Goal: Transaction & Acquisition: Obtain resource

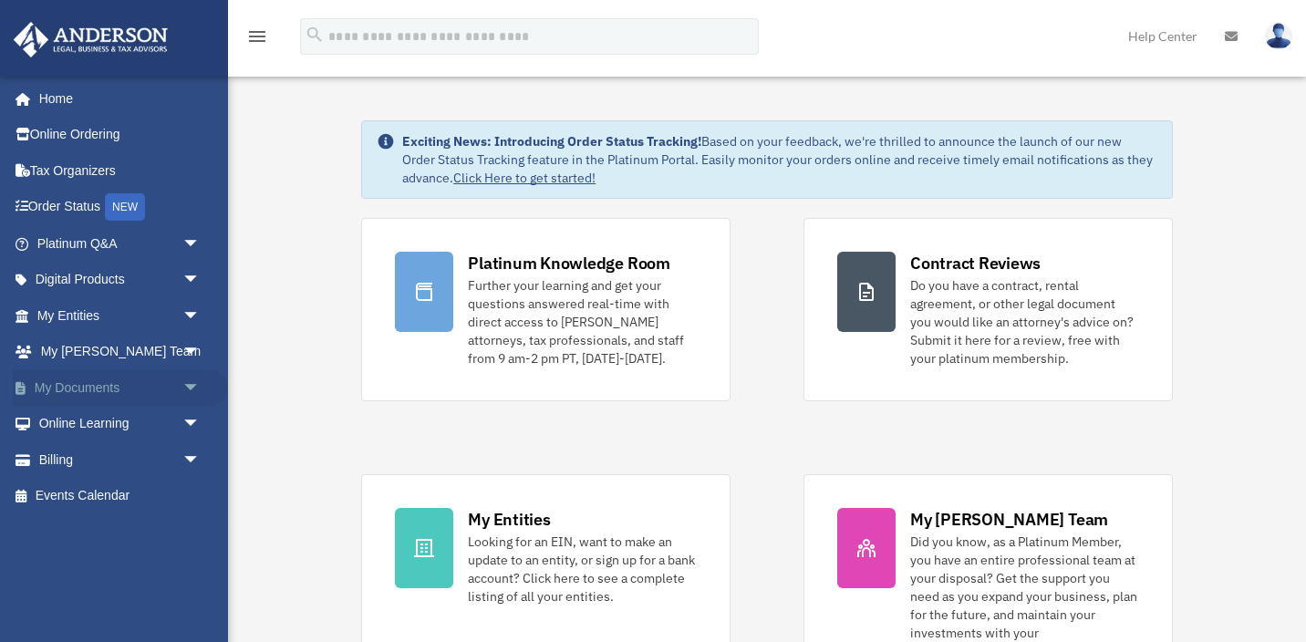
click at [193, 382] on span "arrow_drop_down" at bounding box center [200, 387] width 36 height 37
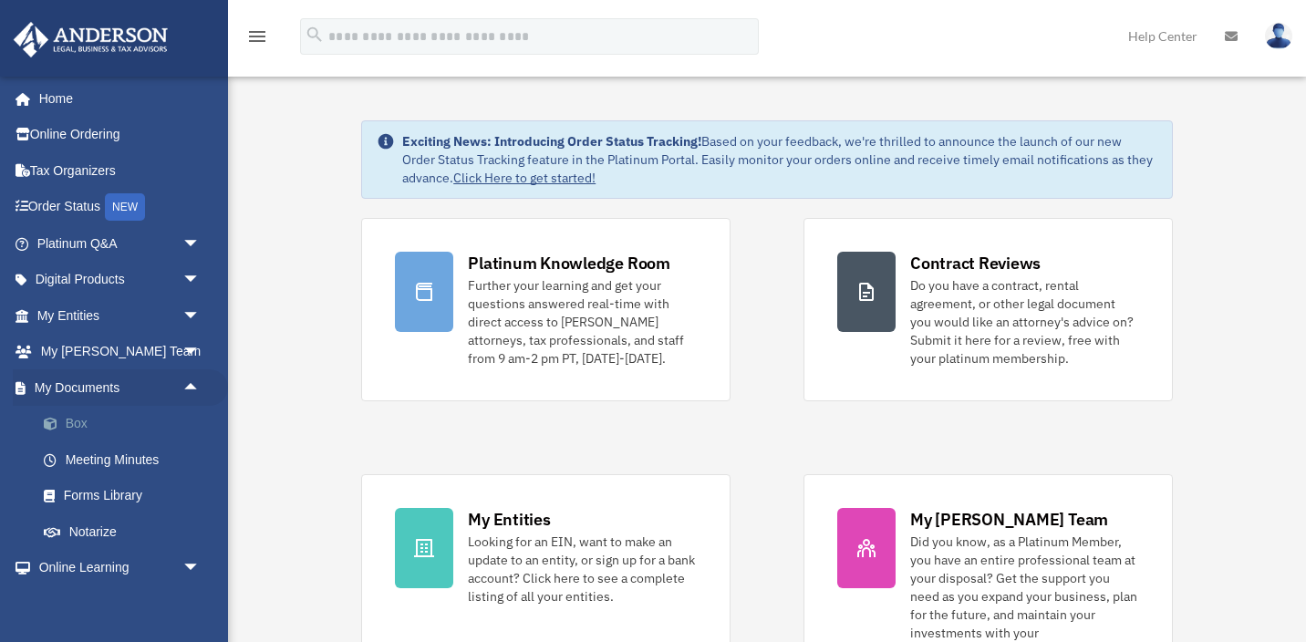
click at [75, 420] on link "Box" at bounding box center [127, 424] width 202 height 36
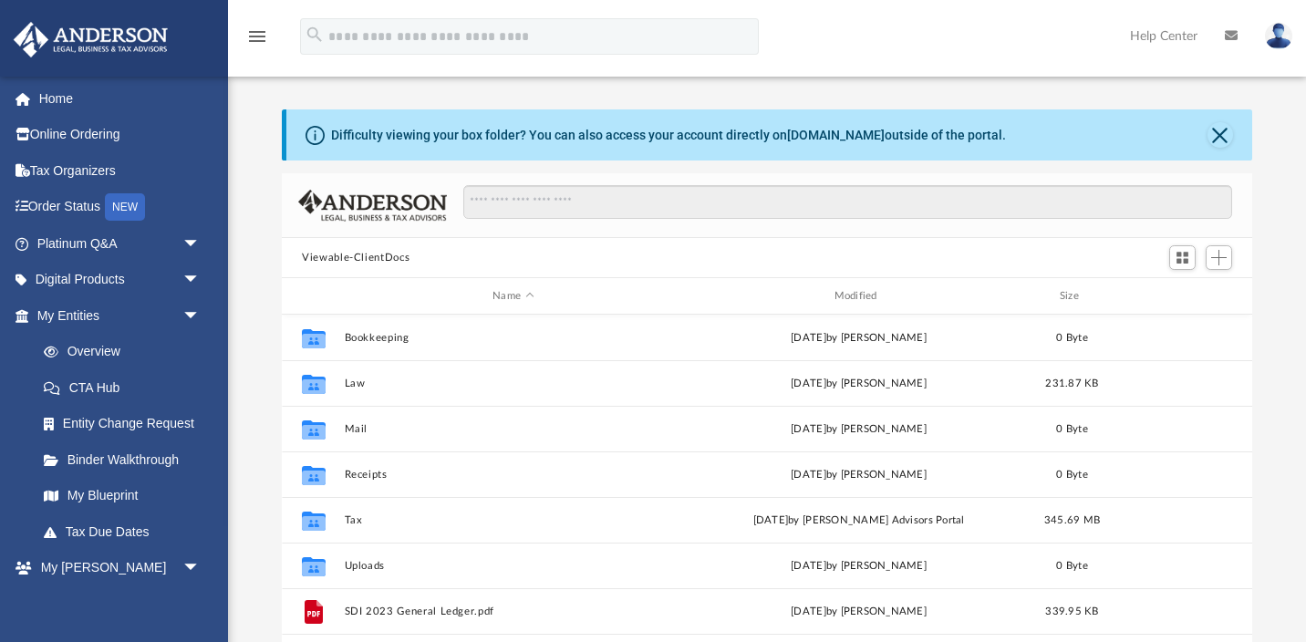
scroll to position [415, 971]
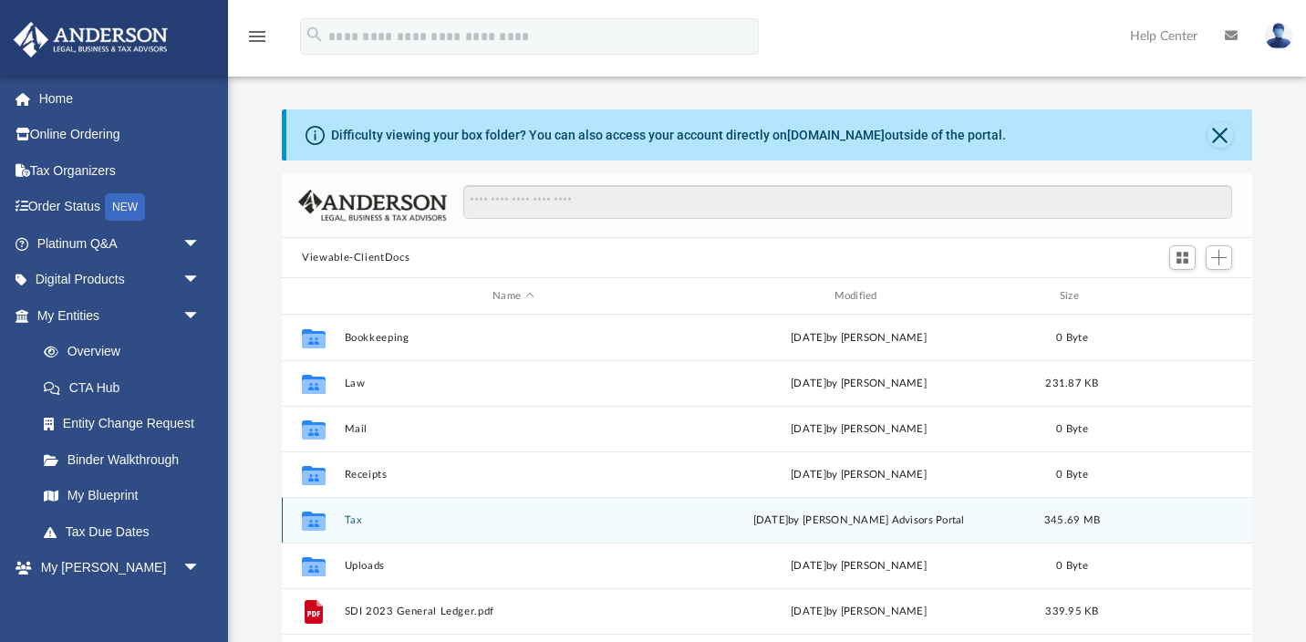
click at [354, 517] on button "Tax" at bounding box center [513, 520] width 337 height 12
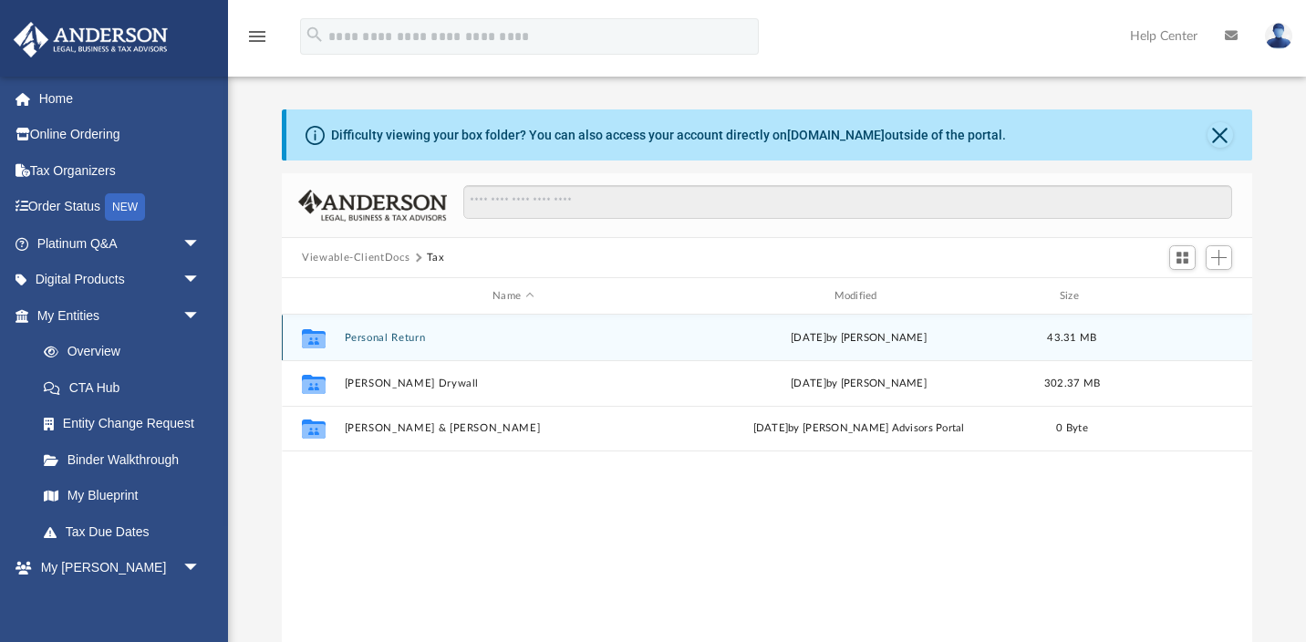
click at [392, 340] on button "Personal Return" at bounding box center [513, 338] width 337 height 12
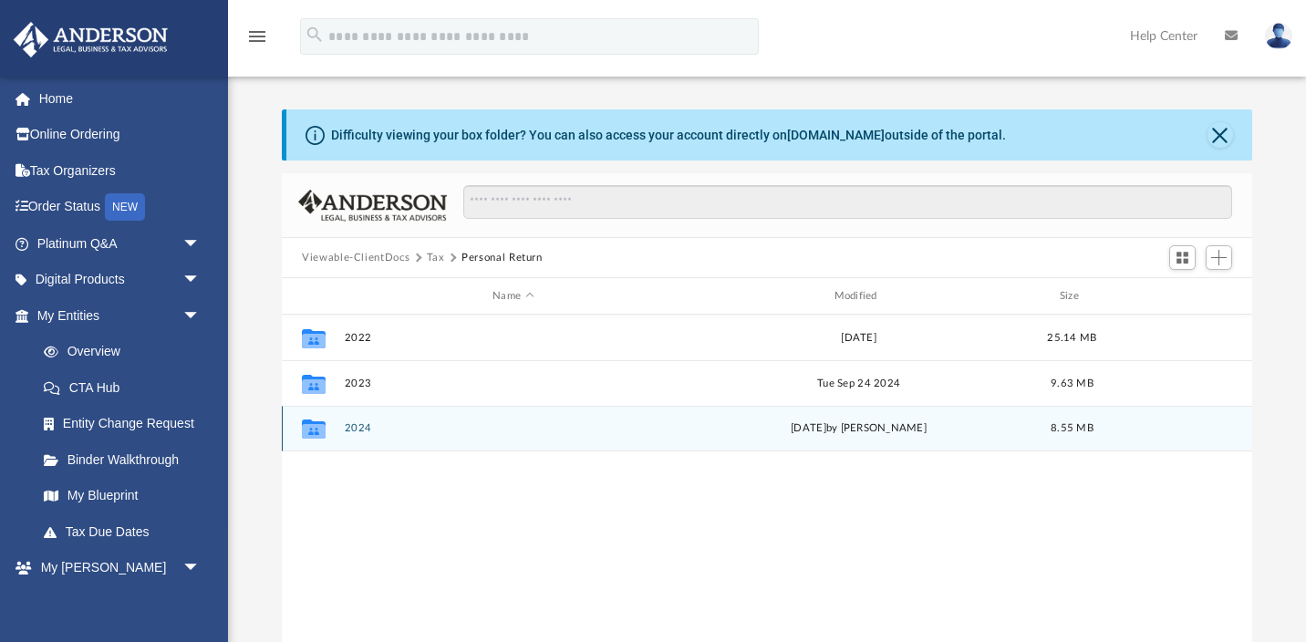
click at [352, 429] on button "2024" at bounding box center [513, 428] width 337 height 12
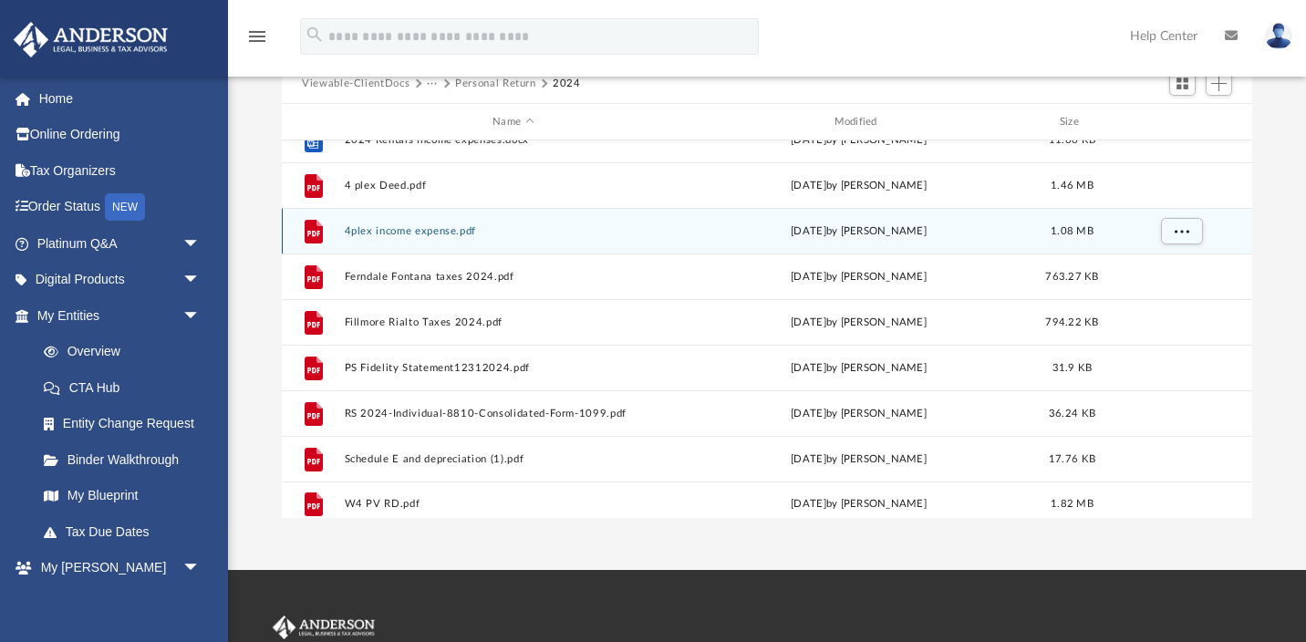
scroll to position [392, 0]
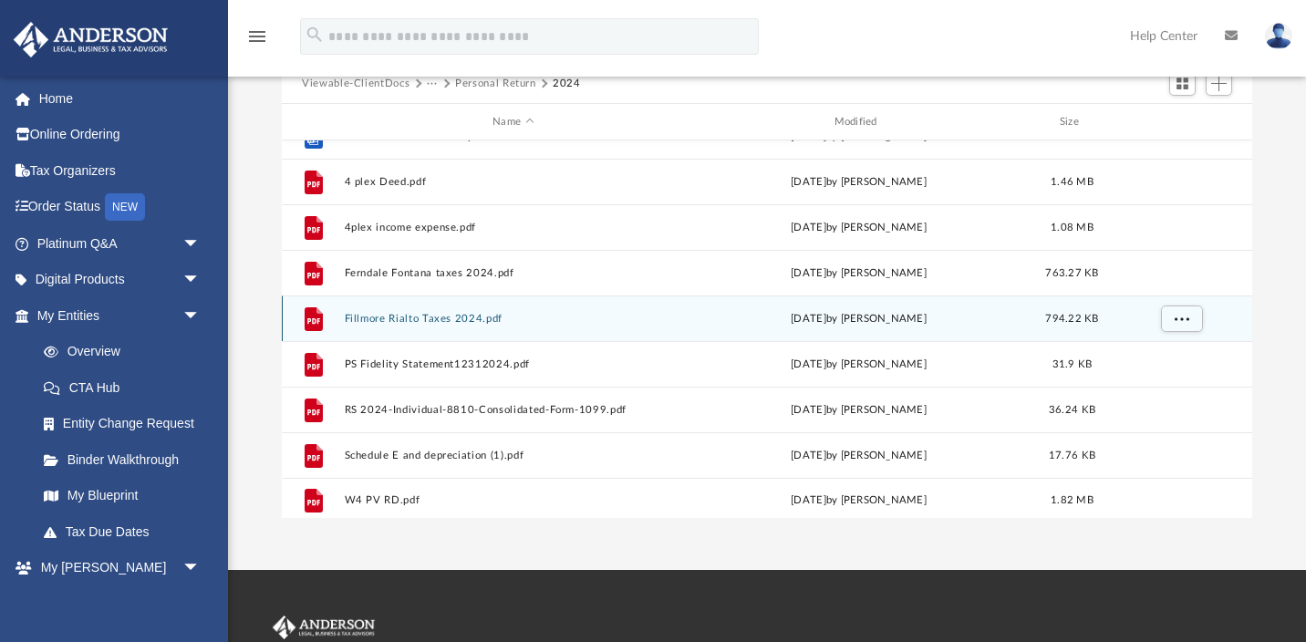
click at [430, 322] on button "Fillmore Rialto Taxes 2024.pdf" at bounding box center [513, 319] width 337 height 12
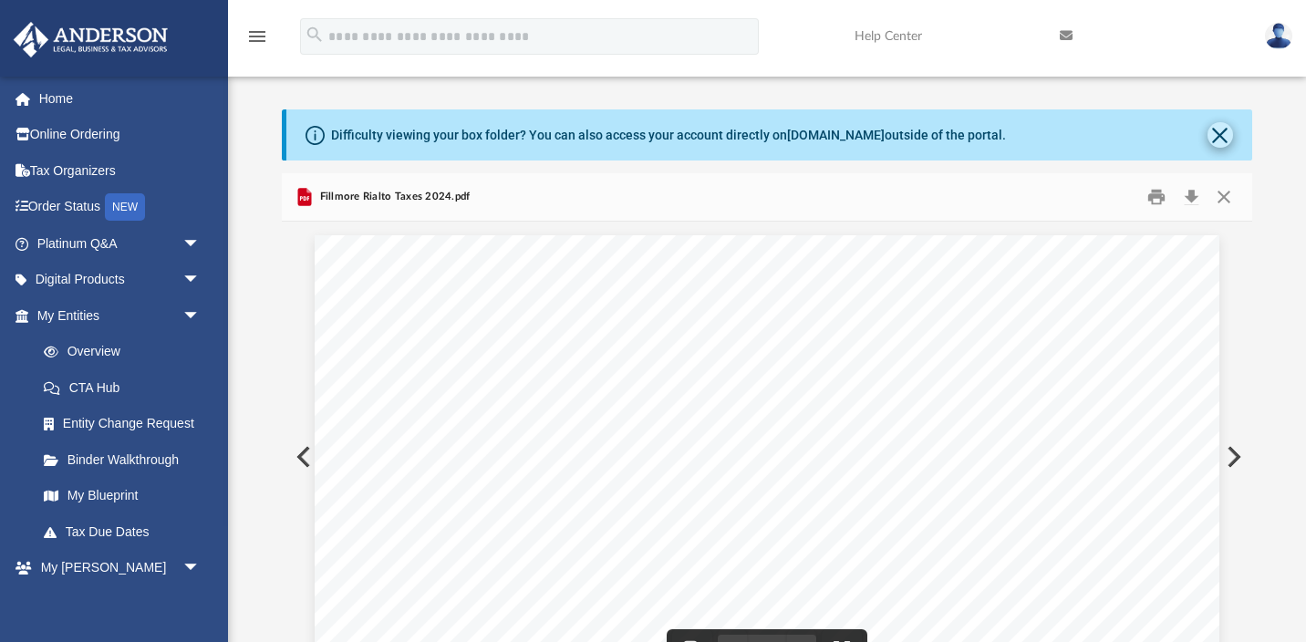
scroll to position [0, 0]
click at [1225, 199] on button "Close" at bounding box center [1224, 197] width 33 height 28
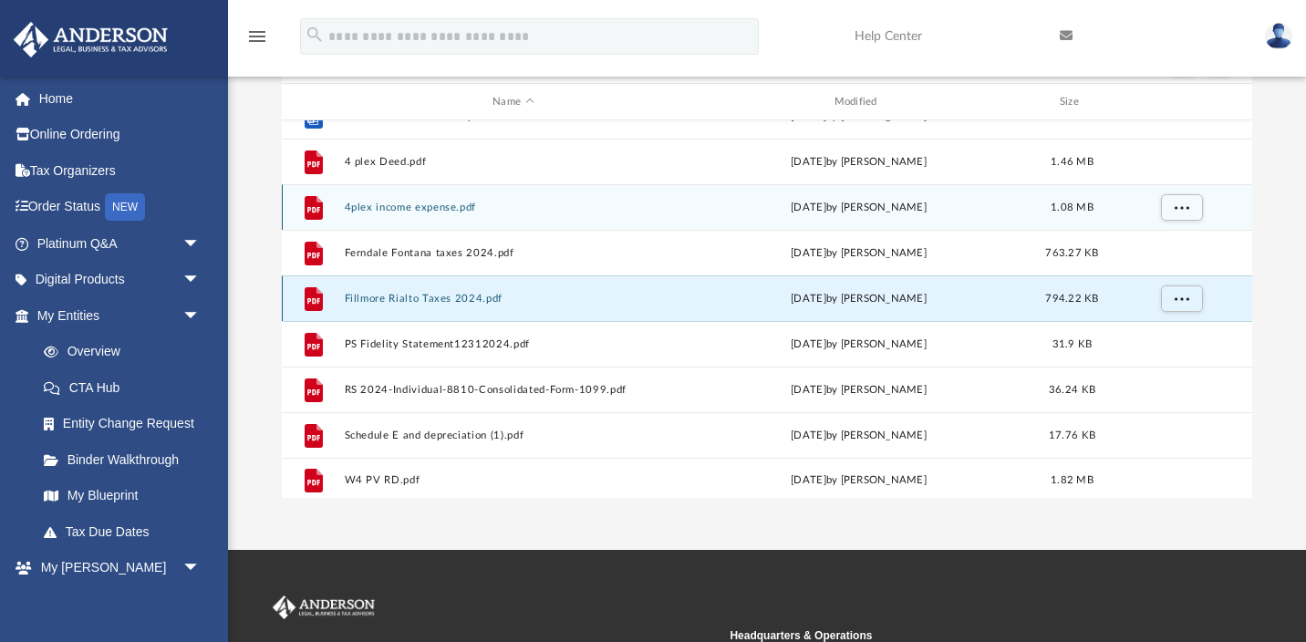
scroll to position [195, 0]
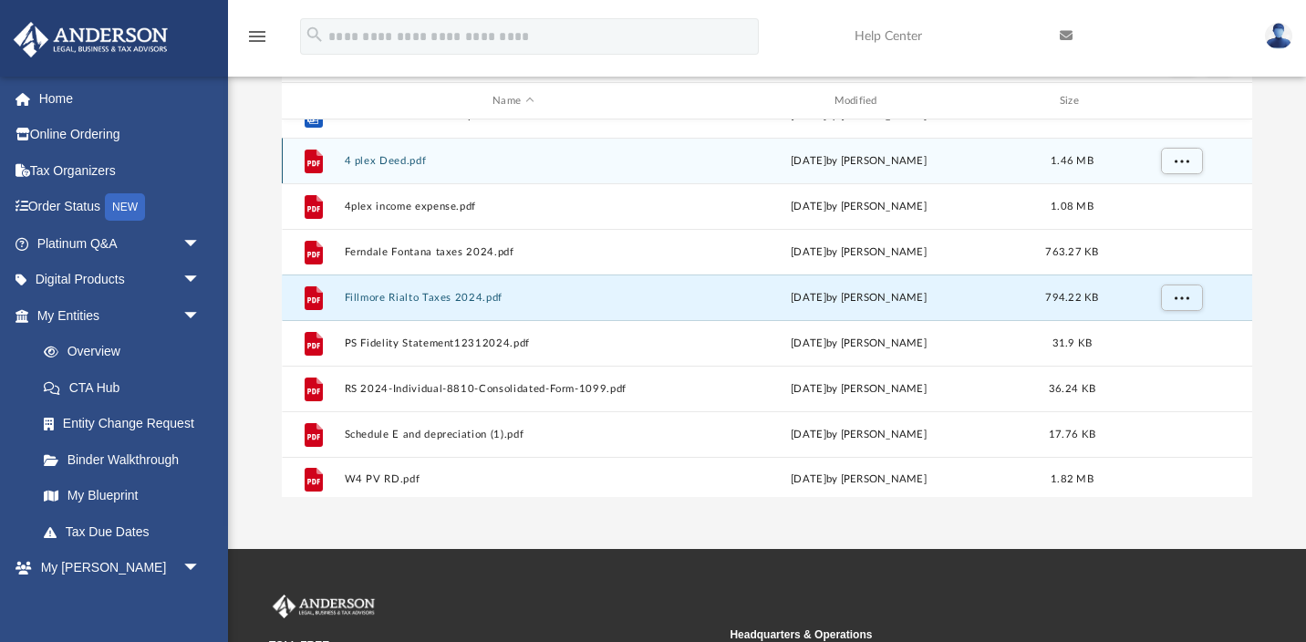
click at [390, 161] on button "4 plex Deed.pdf" at bounding box center [513, 161] width 337 height 12
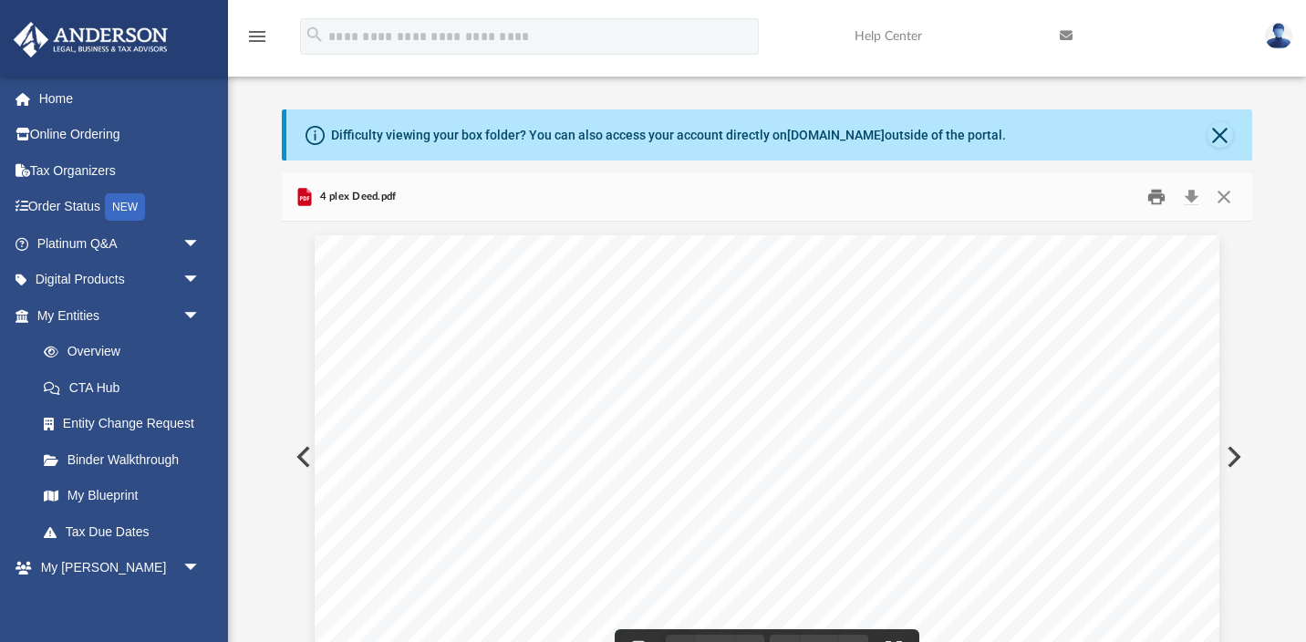
scroll to position [0, 0]
click at [1224, 200] on button "Close" at bounding box center [1224, 197] width 33 height 28
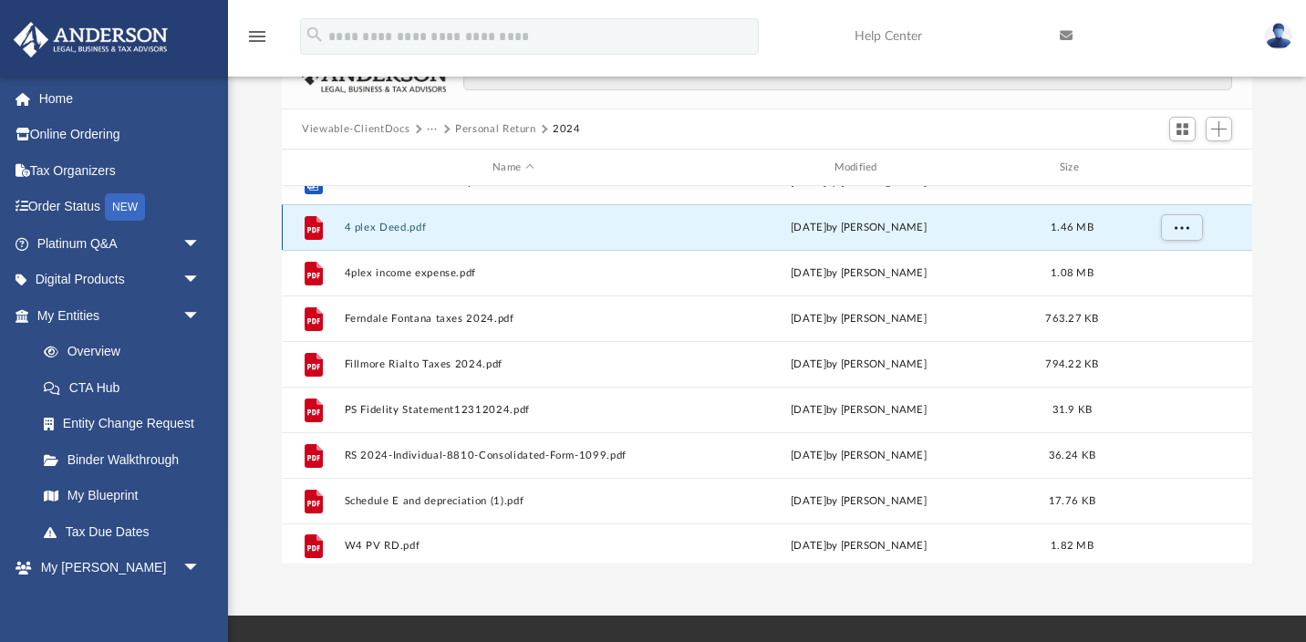
scroll to position [142, 0]
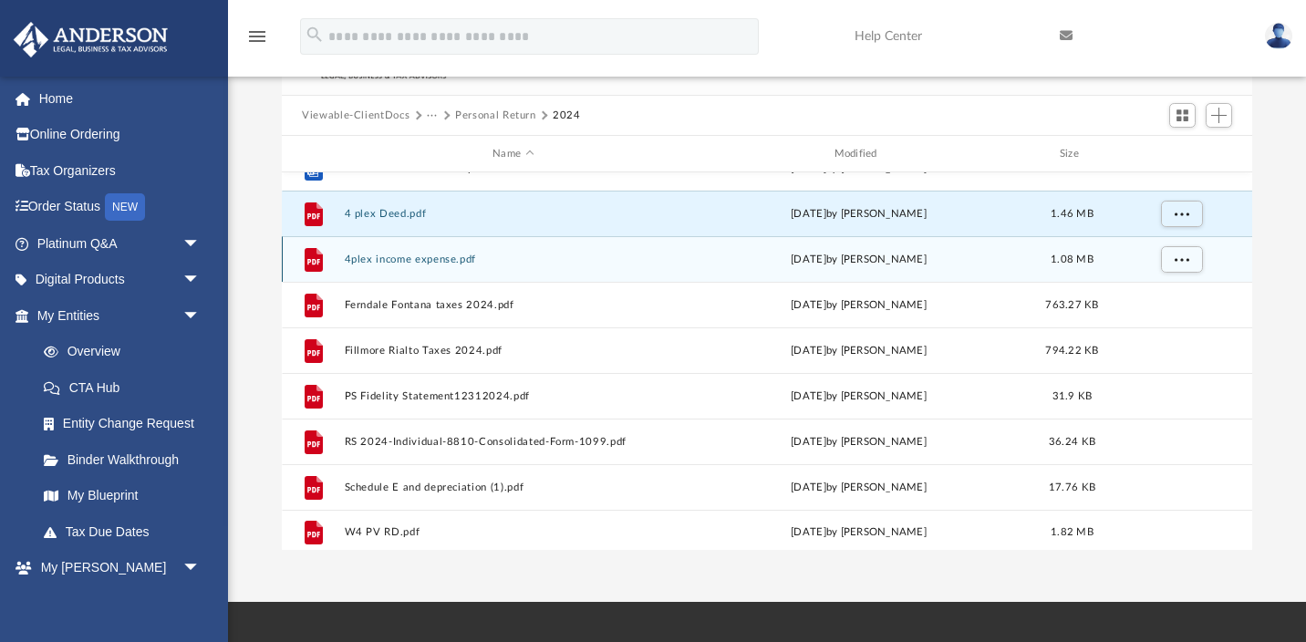
click at [427, 260] on button "4plex income expense.pdf" at bounding box center [513, 260] width 337 height 12
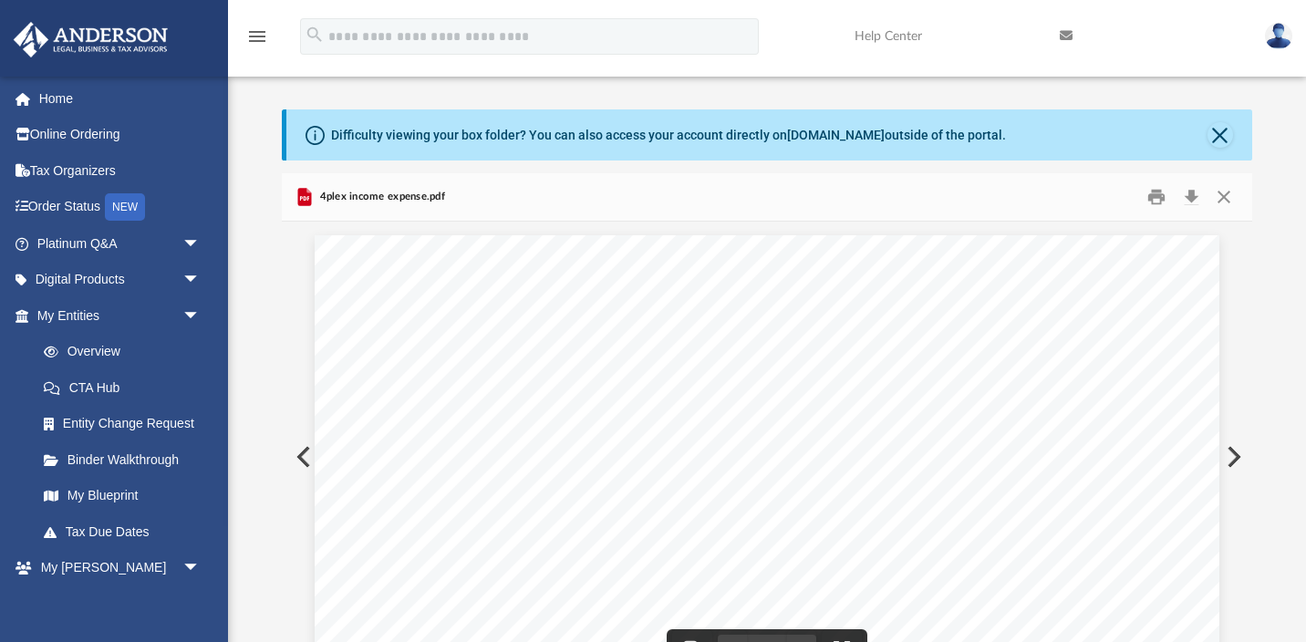
scroll to position [0, 0]
click at [1221, 203] on button "Close" at bounding box center [1224, 197] width 33 height 28
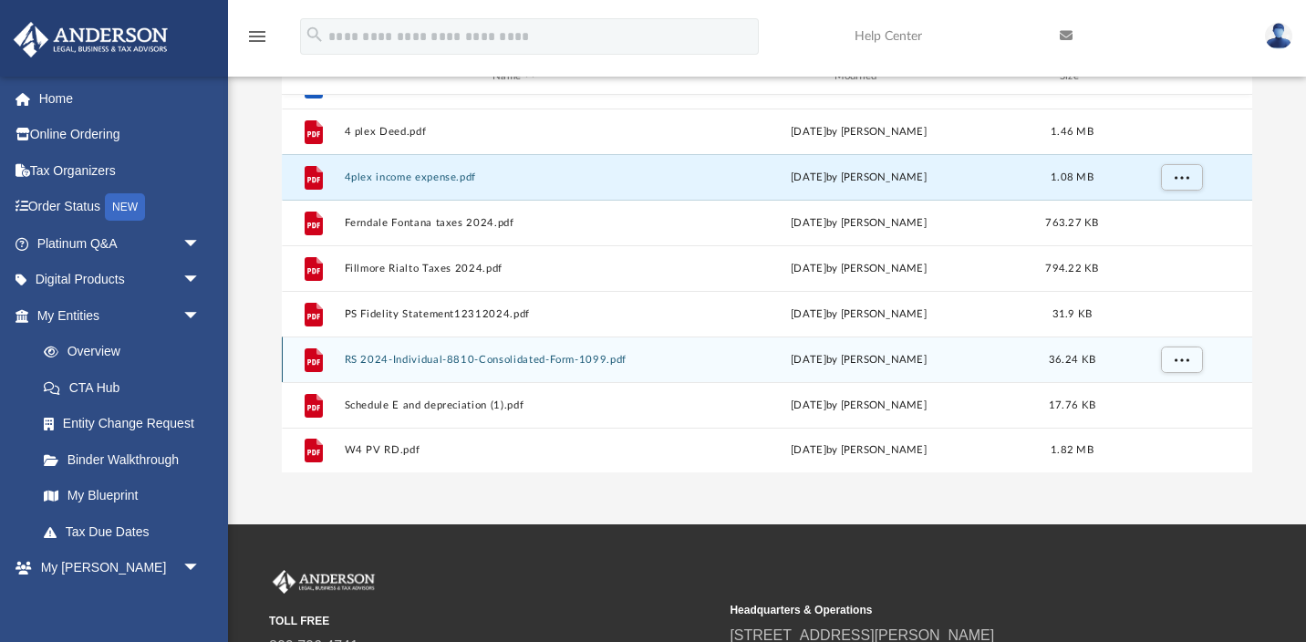
scroll to position [397, 0]
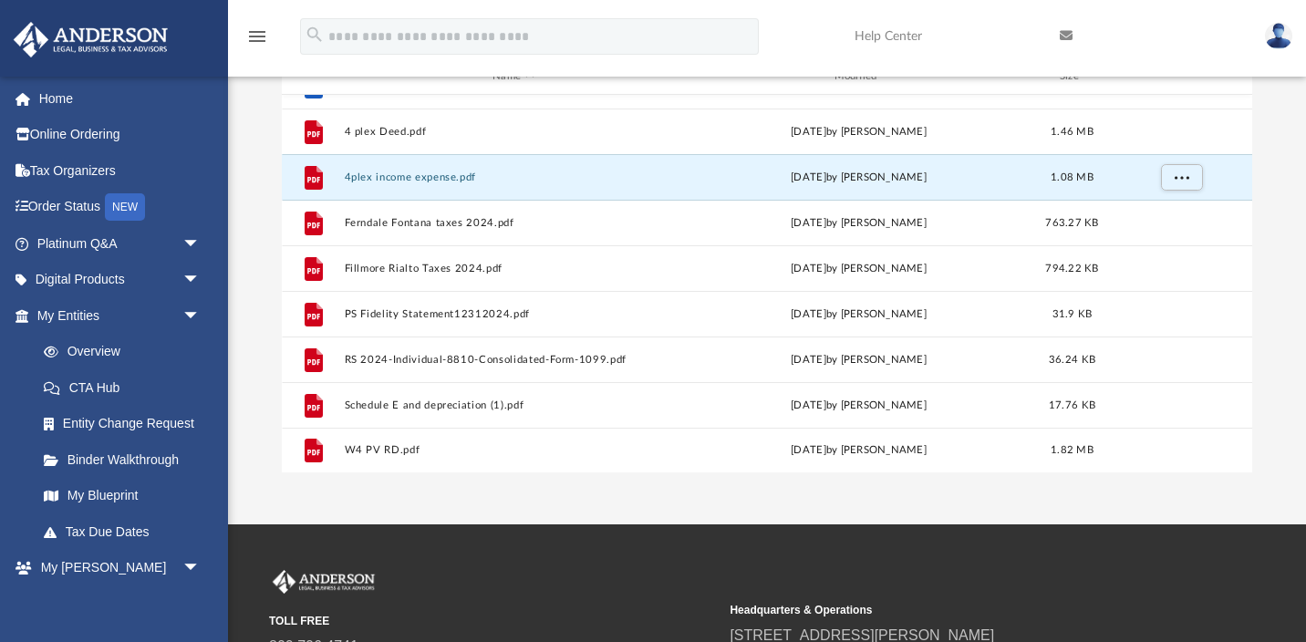
click at [535, 494] on div "App [EMAIL_ADDRESS][DOMAIN_NAME] Sign Out [EMAIL_ADDRESS][DOMAIN_NAME] Home Onl…" at bounding box center [653, 152] width 1306 height 744
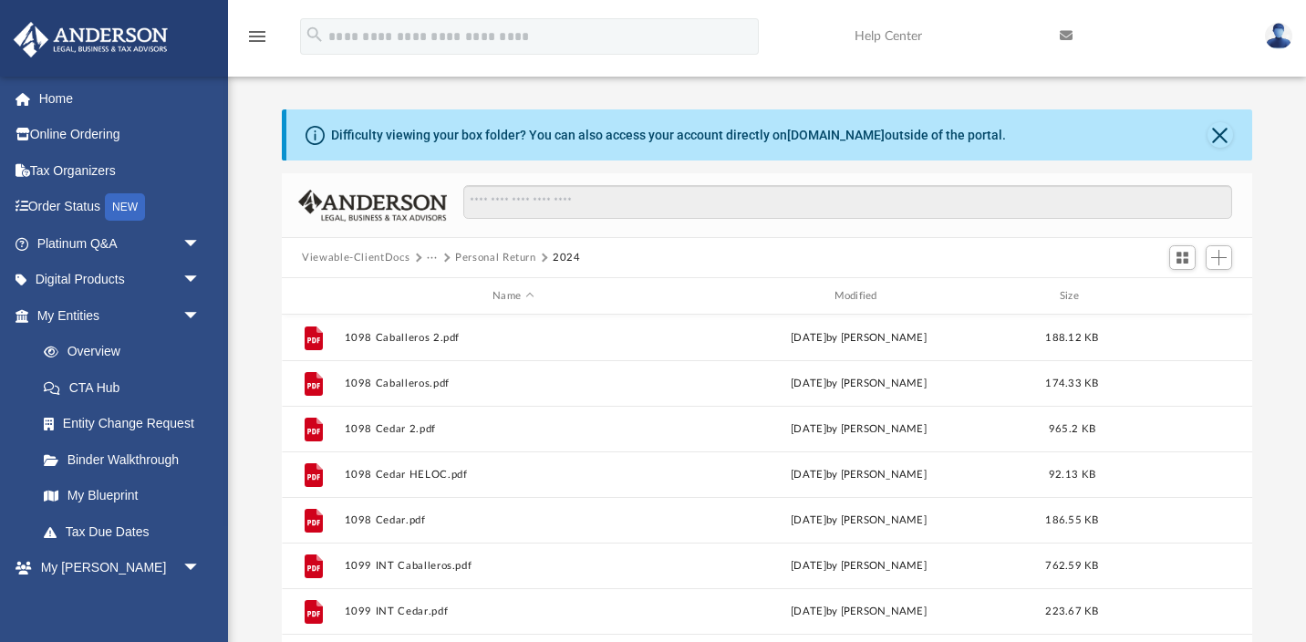
scroll to position [0, 0]
click at [1219, 136] on button "Close" at bounding box center [1221, 135] width 26 height 26
